Goal: Information Seeking & Learning: Stay updated

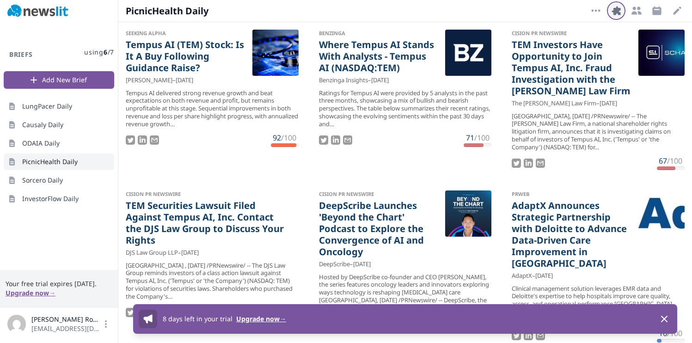
click at [617, 11] on icon "button" at bounding box center [615, 10] width 9 height 9
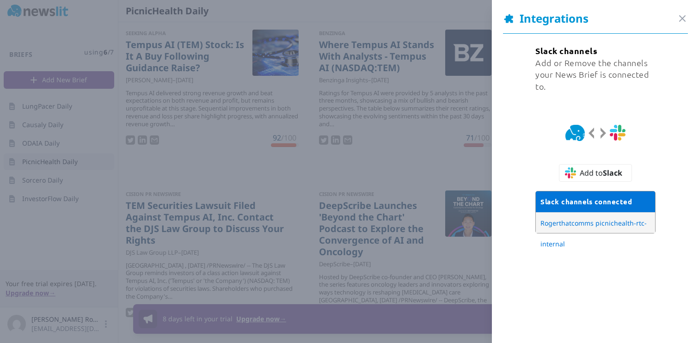
click at [669, 22] on div "Integrations Close panel" at bounding box center [595, 22] width 185 height 23
click at [678, 12] on div "Close panel" at bounding box center [681, 18] width 11 height 13
click at [679, 18] on icon "button" at bounding box center [682, 19] width 6 height 6
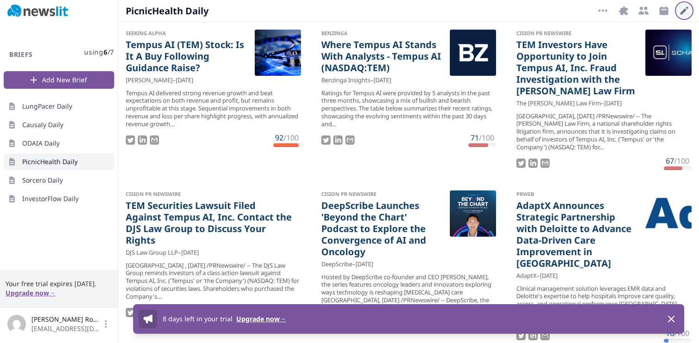
click at [681, 12] on icon "button" at bounding box center [683, 10] width 11 height 11
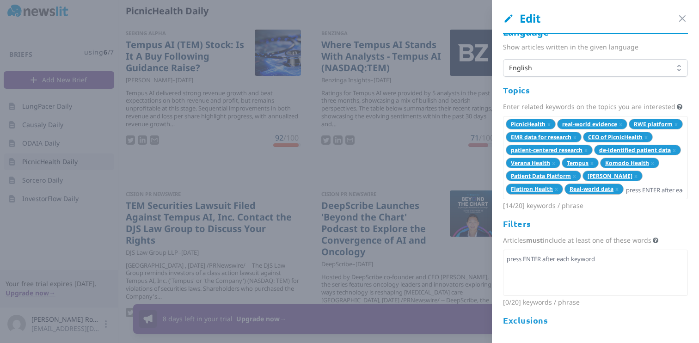
scroll to position [22, 0]
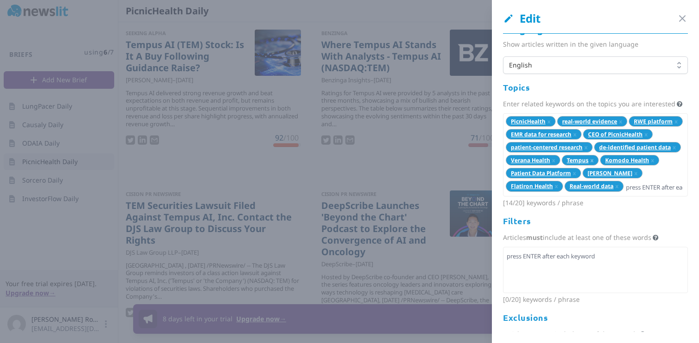
click at [590, 164] on span "x" at bounding box center [591, 160] width 3 height 8
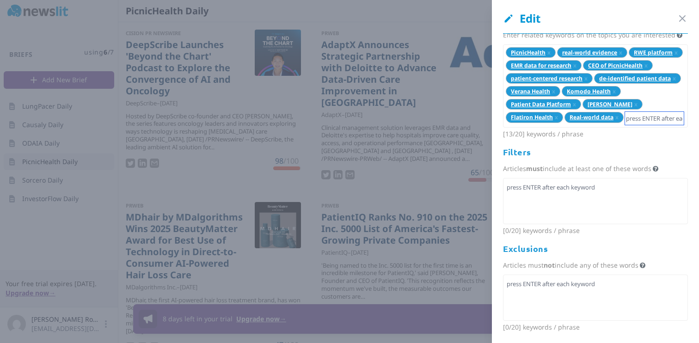
scroll to position [113, 0]
click at [679, 20] on icon "button" at bounding box center [682, 19] width 6 height 6
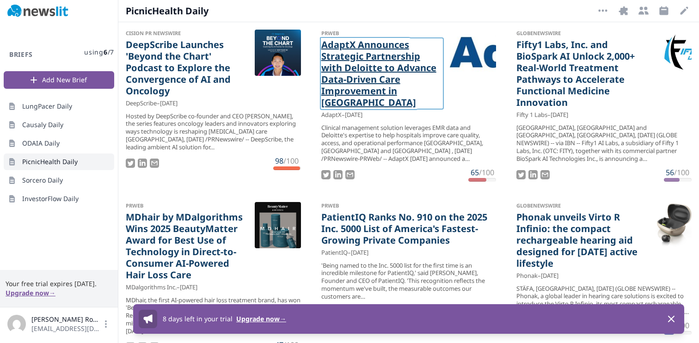
click at [351, 96] on link "AdaptX Announces Strategic Partnership with Deloitte to Advance Data-Driven Car…" at bounding box center [382, 73] width 122 height 69
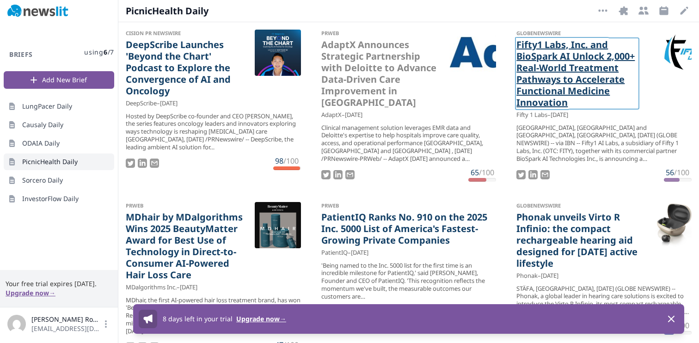
click at [565, 79] on link "Fifty1 Labs, Inc. and BioSpark AI Unlock 2,000+ Real-World Treatment Pathways t…" at bounding box center [577, 73] width 122 height 69
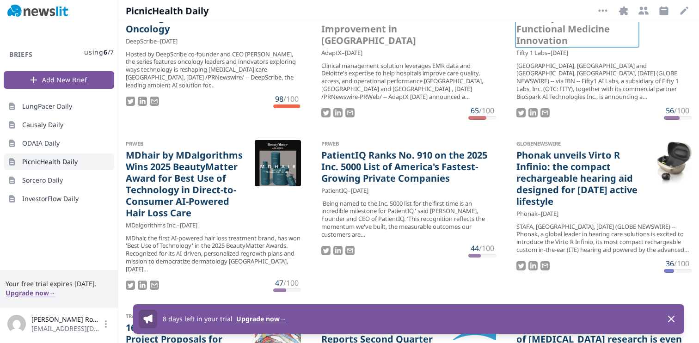
scroll to position [199, 0]
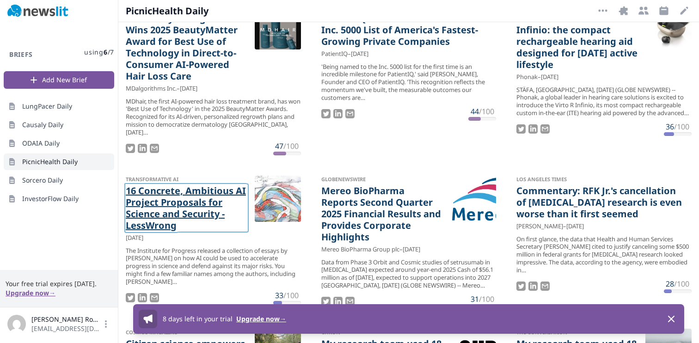
click at [199, 214] on link "16 Concrete, Ambitious AI Project Proposals for Science and Security - LessWrong" at bounding box center [187, 208] width 122 height 46
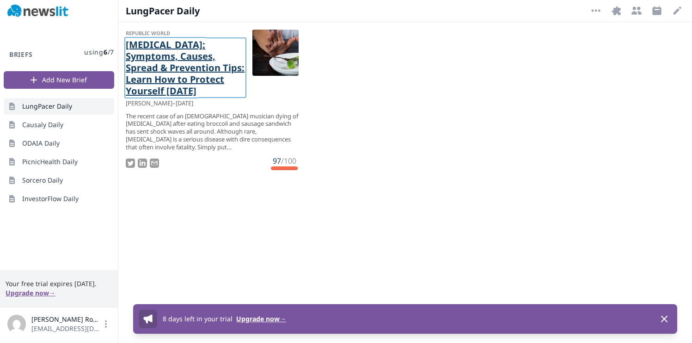
click at [217, 76] on link "[MEDICAL_DATA]: Symptoms, Causes, Spread & Prevention Tips: Learn How to Protec…" at bounding box center [185, 68] width 119 height 58
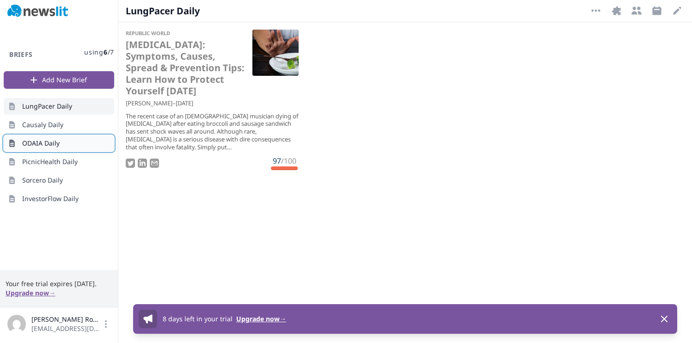
click at [54, 139] on span "ODAIA Daily" at bounding box center [40, 143] width 37 height 9
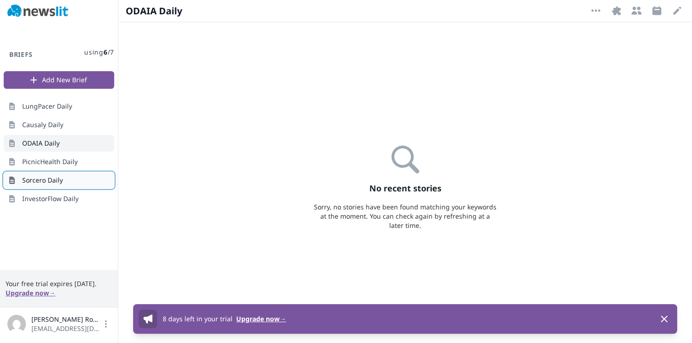
click at [56, 174] on link "Sorcero Daily" at bounding box center [59, 180] width 110 height 17
